Goal: Task Accomplishment & Management: Manage account settings

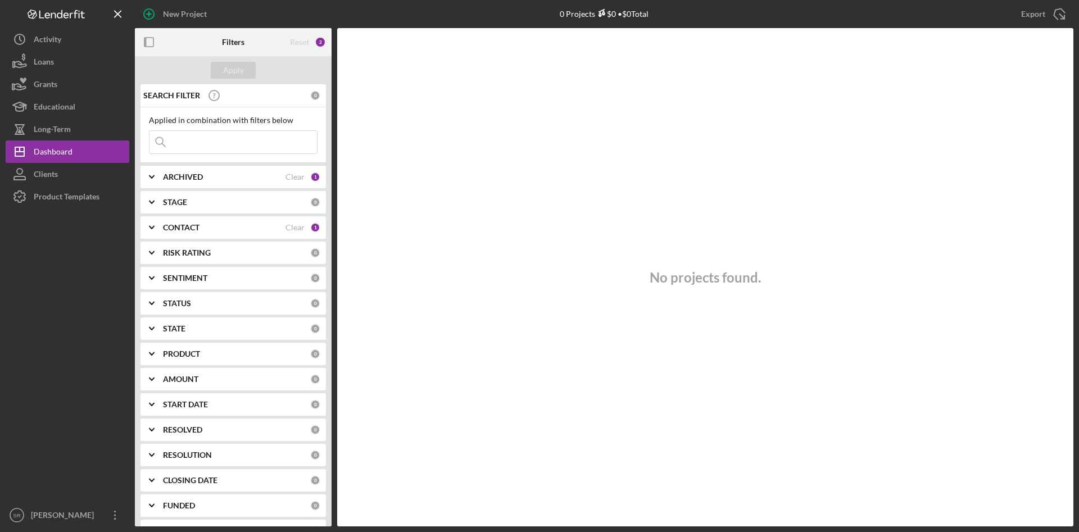
click at [58, 514] on div "[PERSON_NAME]" at bounding box center [64, 516] width 73 height 25
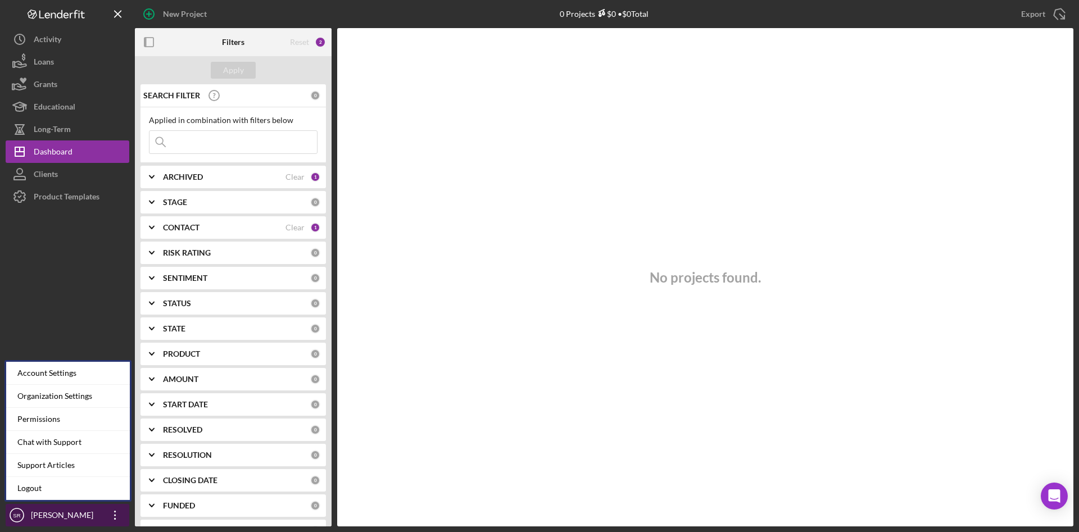
click at [51, 516] on div "[PERSON_NAME]" at bounding box center [64, 516] width 73 height 25
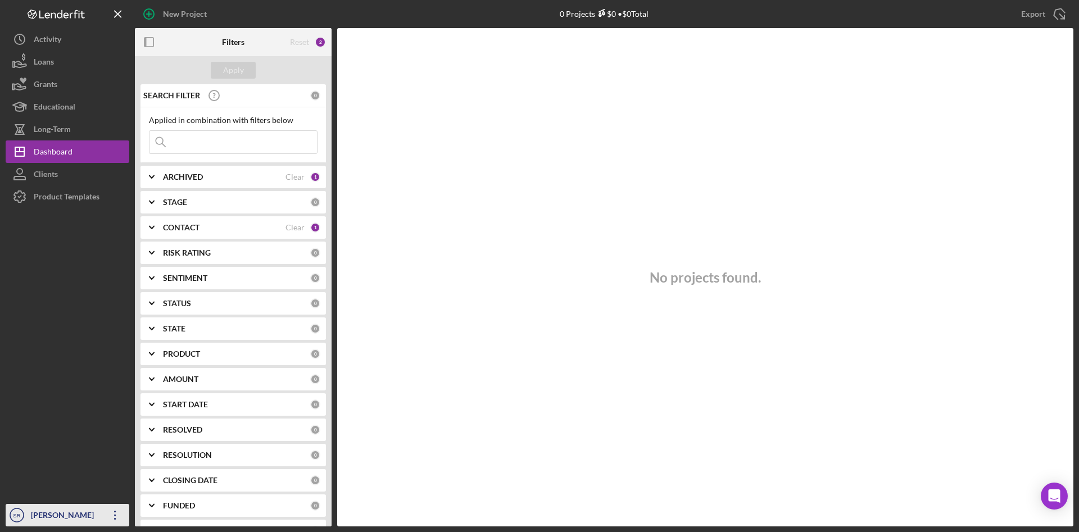
click at [50, 521] on div "[PERSON_NAME]" at bounding box center [64, 516] width 73 height 25
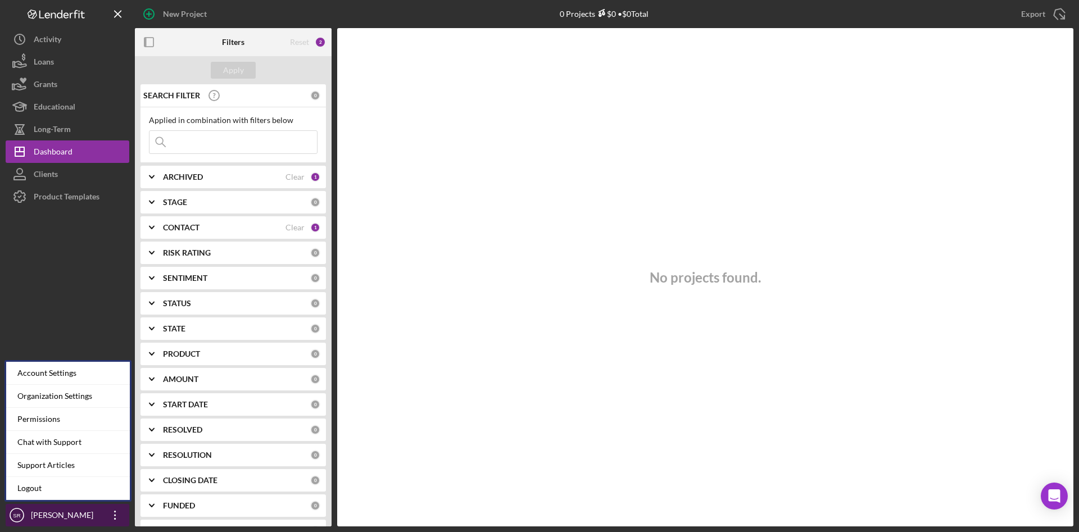
click at [117, 512] on icon "Icon/Overflow" at bounding box center [115, 515] width 28 height 28
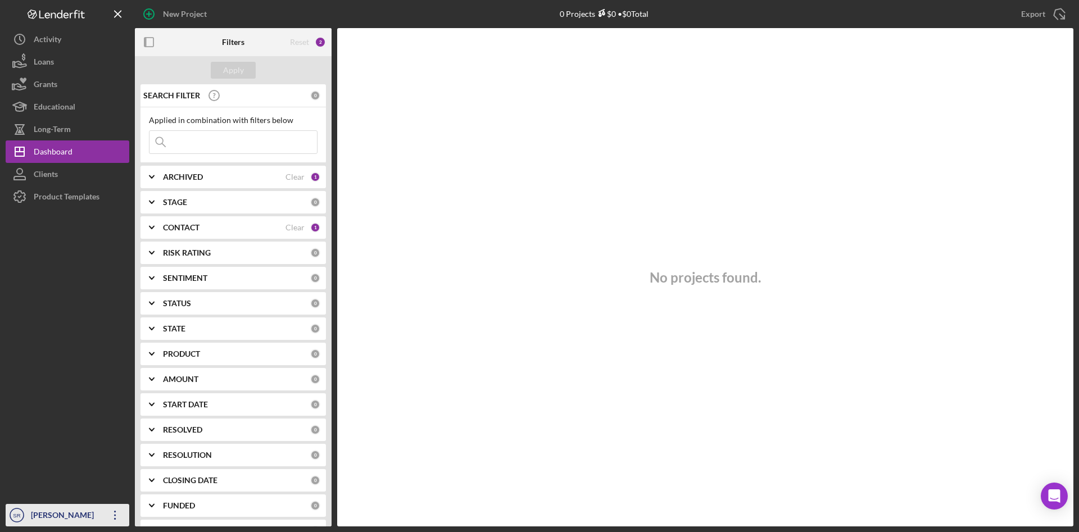
click at [74, 514] on div "[PERSON_NAME]" at bounding box center [64, 516] width 73 height 25
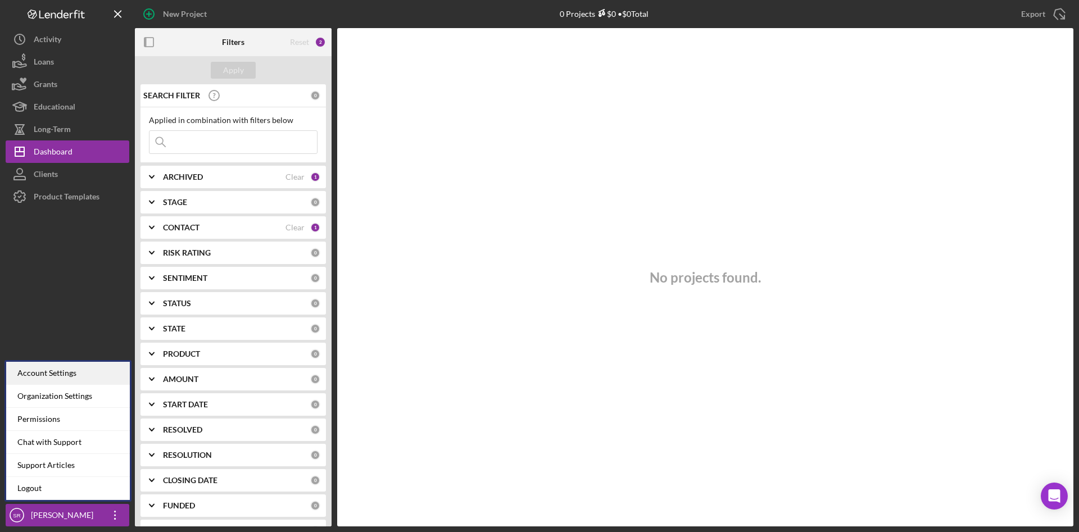
click at [51, 373] on div "Account Settings" at bounding box center [68, 373] width 124 height 23
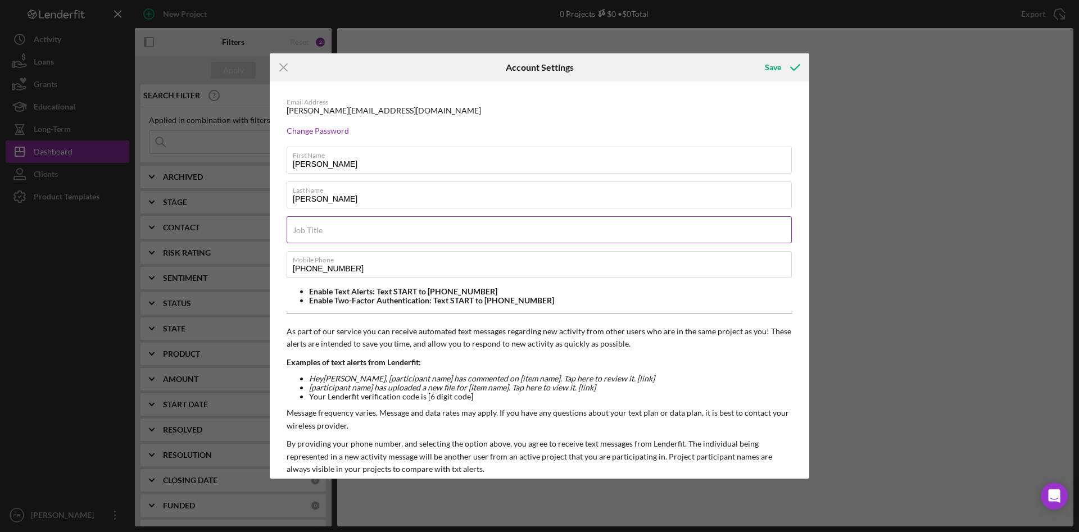
click at [360, 234] on input "Job Title" at bounding box center [539, 229] width 505 height 27
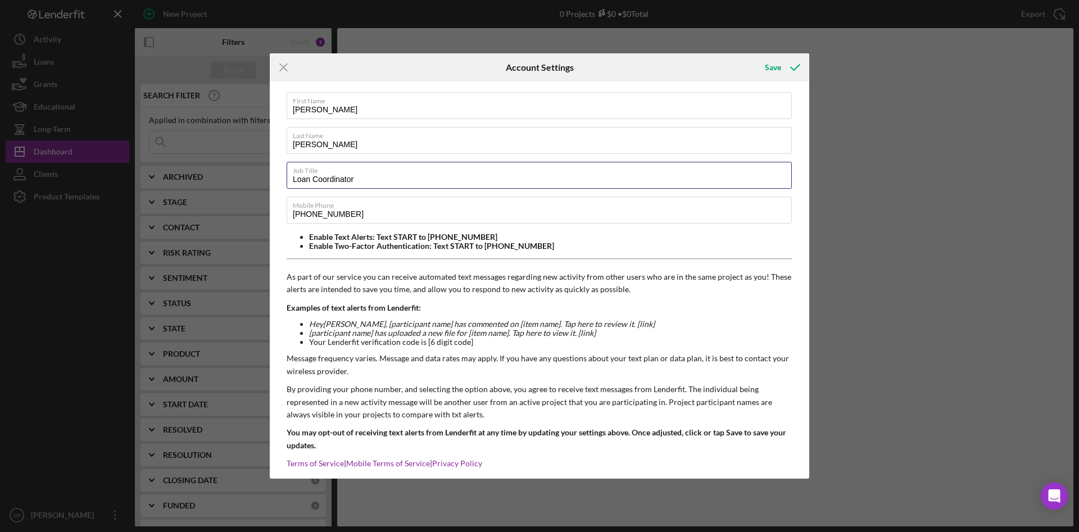
scroll to position [70, 0]
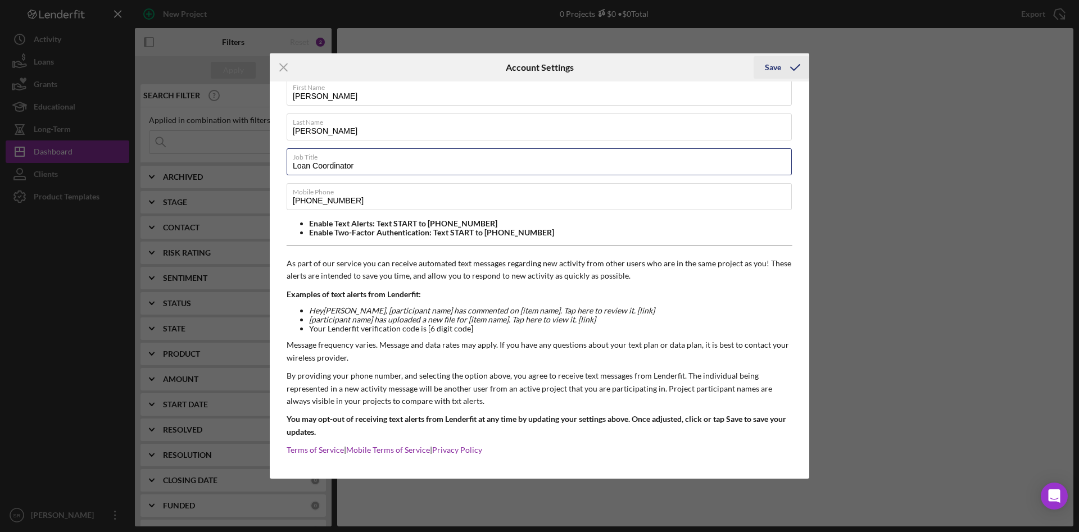
type input "Loan Coordinator"
click at [782, 71] on icon "submit" at bounding box center [795, 67] width 28 height 28
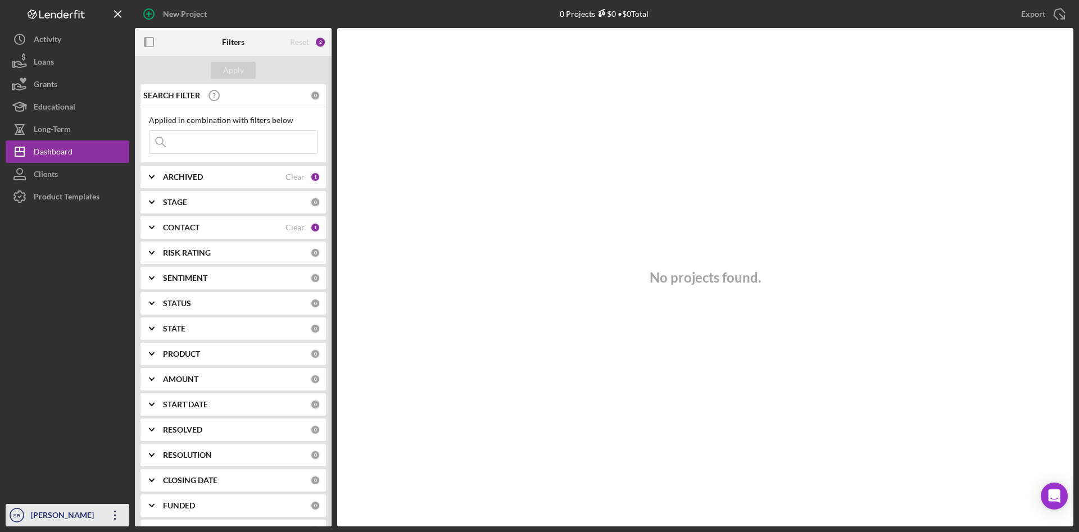
click at [54, 515] on div "[PERSON_NAME]" at bounding box center [64, 516] width 73 height 25
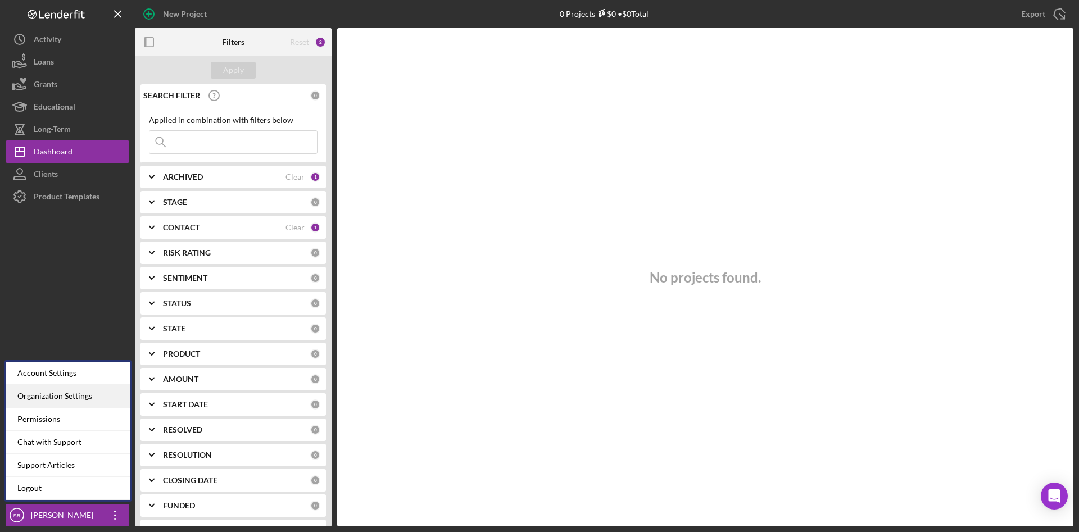
click at [60, 398] on div "Organization Settings" at bounding box center [68, 396] width 124 height 23
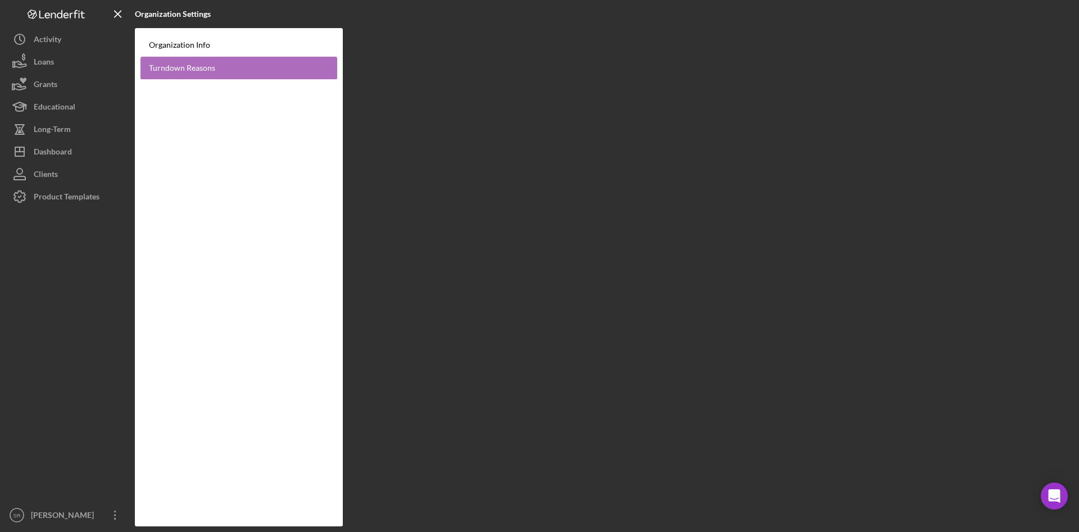
click at [229, 65] on link "Turndown Reasons" at bounding box center [239, 68] width 197 height 23
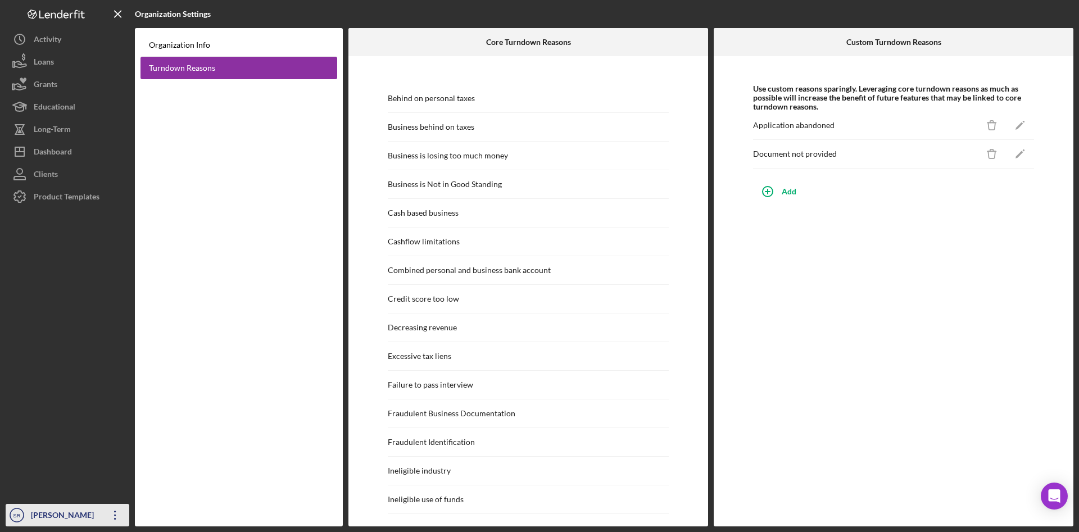
click at [48, 518] on div "[PERSON_NAME]" at bounding box center [64, 516] width 73 height 25
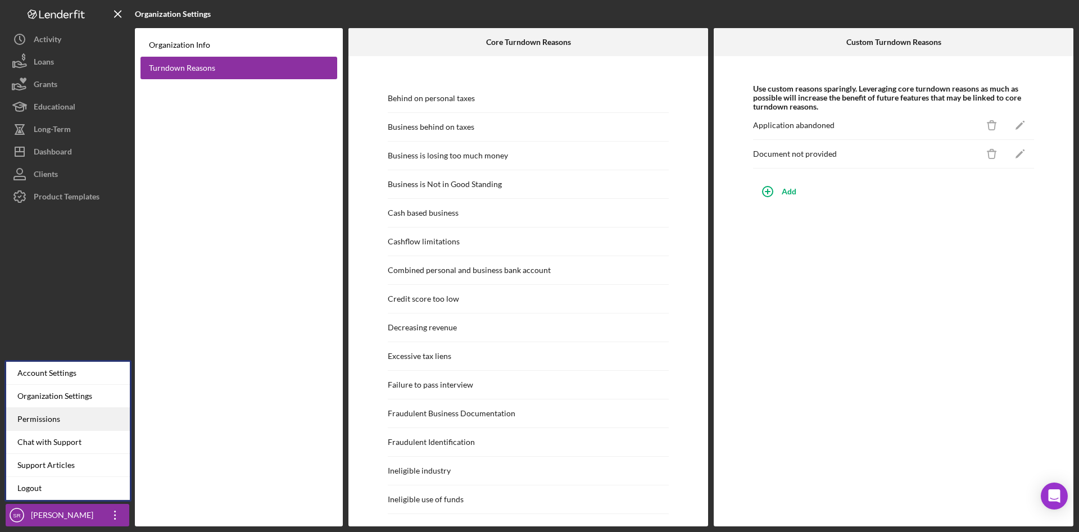
click at [60, 412] on div "Permissions" at bounding box center [68, 419] width 124 height 23
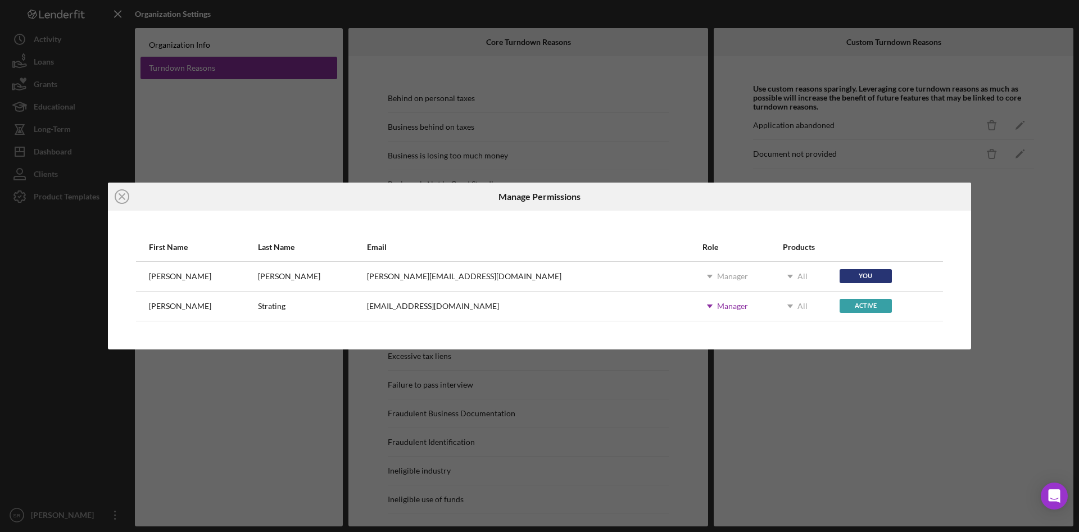
click at [916, 138] on div "Icon/Close Manage Permissions First Name Last Name Email Role Products [PERSON_…" at bounding box center [539, 266] width 1079 height 532
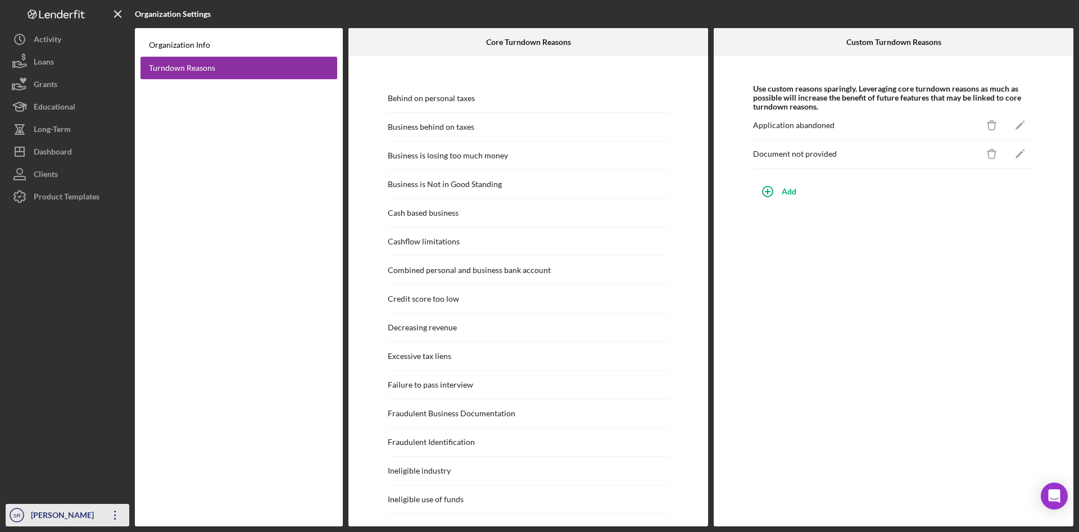
click at [24, 521] on icon "SR" at bounding box center [17, 515] width 22 height 28
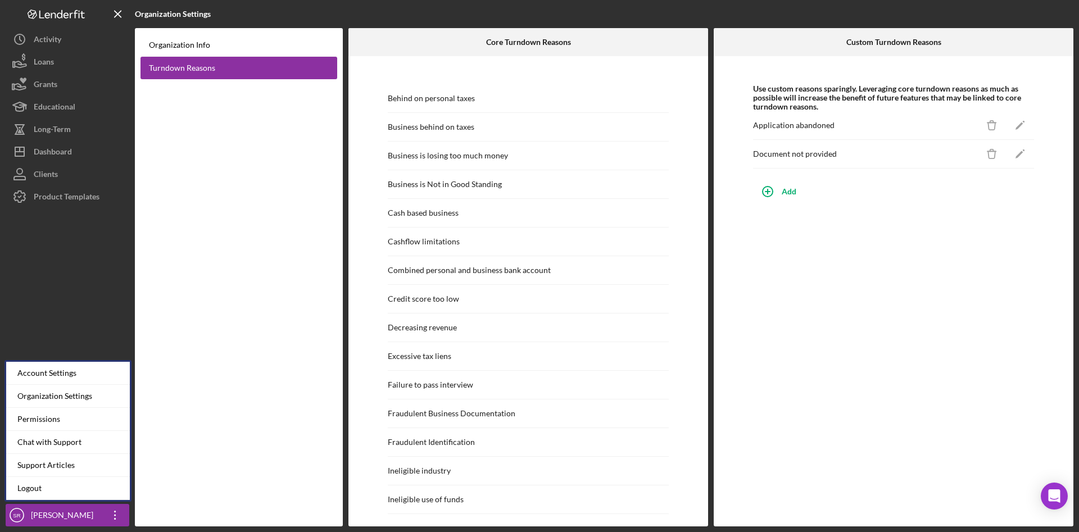
click at [47, 338] on div at bounding box center [68, 356] width 124 height 296
